Goal: Task Accomplishment & Management: Manage account settings

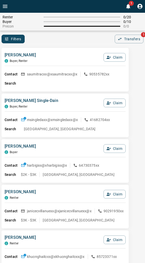
click at [80, 42] on div "Filters 0 Transfers 1" at bounding box center [72, 39] width 145 height 9
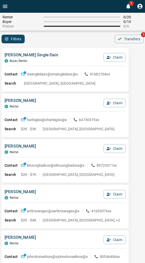
click at [48, 54] on div "[PERSON_NAME] Single-[PERSON_NAME], Renter Claim" at bounding box center [65, 59] width 121 height 14
click at [64, 43] on div "Filters 0 Transfers 1" at bounding box center [72, 39] width 145 height 9
drag, startPoint x: 64, startPoint y: 43, endPoint x: 14, endPoint y: 61, distance: 53.1
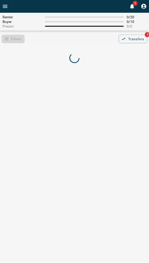
click at [73, 44] on div "Renter 0 / 20 Buyer 0 / 10 Precon 0 / 0 Filters 0 Transfers 1" at bounding box center [74, 42] width 149 height 58
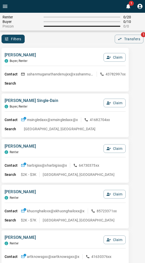
click at [74, 50] on div "[PERSON_NAME], Renter Claim Contact sshanmuganathandenujxx@x sshanmuganathanden…" at bounding box center [65, 70] width 127 height 44
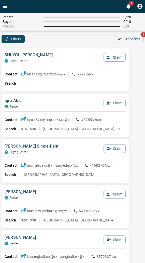
click at [60, 59] on div "SHI YOU [PERSON_NAME], Renter Claim" at bounding box center [65, 59] width 121 height 14
click at [52, 52] on div "SHI YOU [PERSON_NAME], Renter Claim" at bounding box center [65, 59] width 121 height 14
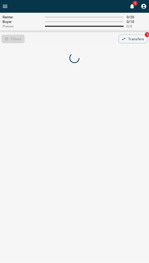
click at [52, 36] on div "Filters 0 Transfers 1" at bounding box center [74, 39] width 149 height 9
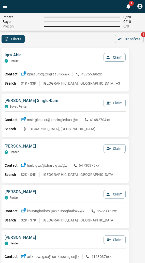
click at [52, 36] on div "Filters 0 Transfers 1" at bounding box center [72, 39] width 145 height 9
click at [66, 54] on div "Iqra [PERSON_NAME] Claim" at bounding box center [65, 59] width 121 height 14
click at [67, 43] on div "Filters 0 Transfers 1" at bounding box center [72, 39] width 145 height 9
click at [39, 36] on div "Filters 0 Transfers 1" at bounding box center [72, 39] width 145 height 9
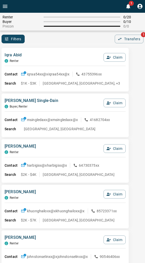
click at [42, 48] on div "Iqra [PERSON_NAME] Claim Contact iqraa54xx@x iqraa54xx@x 43755396xx Search $1K …" at bounding box center [65, 70] width 127 height 44
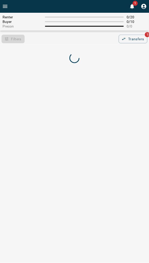
click at [67, 40] on div "Filters 0 Transfers 1" at bounding box center [74, 39] width 149 height 9
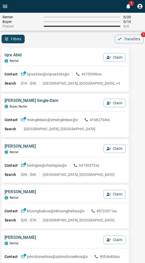
click at [86, 40] on div "Filters 0 Transfers 1" at bounding box center [72, 39] width 145 height 9
click at [86, 41] on div "Filters 0 Transfers 1" at bounding box center [72, 39] width 145 height 9
click at [54, 40] on div "Filters 0 Transfers 1" at bounding box center [72, 39] width 145 height 9
drag, startPoint x: 46, startPoint y: 41, endPoint x: 40, endPoint y: 42, distance: 6.5
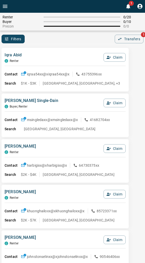
click at [46, 41] on div "Filters 0 Transfers 1" at bounding box center [72, 39] width 145 height 9
